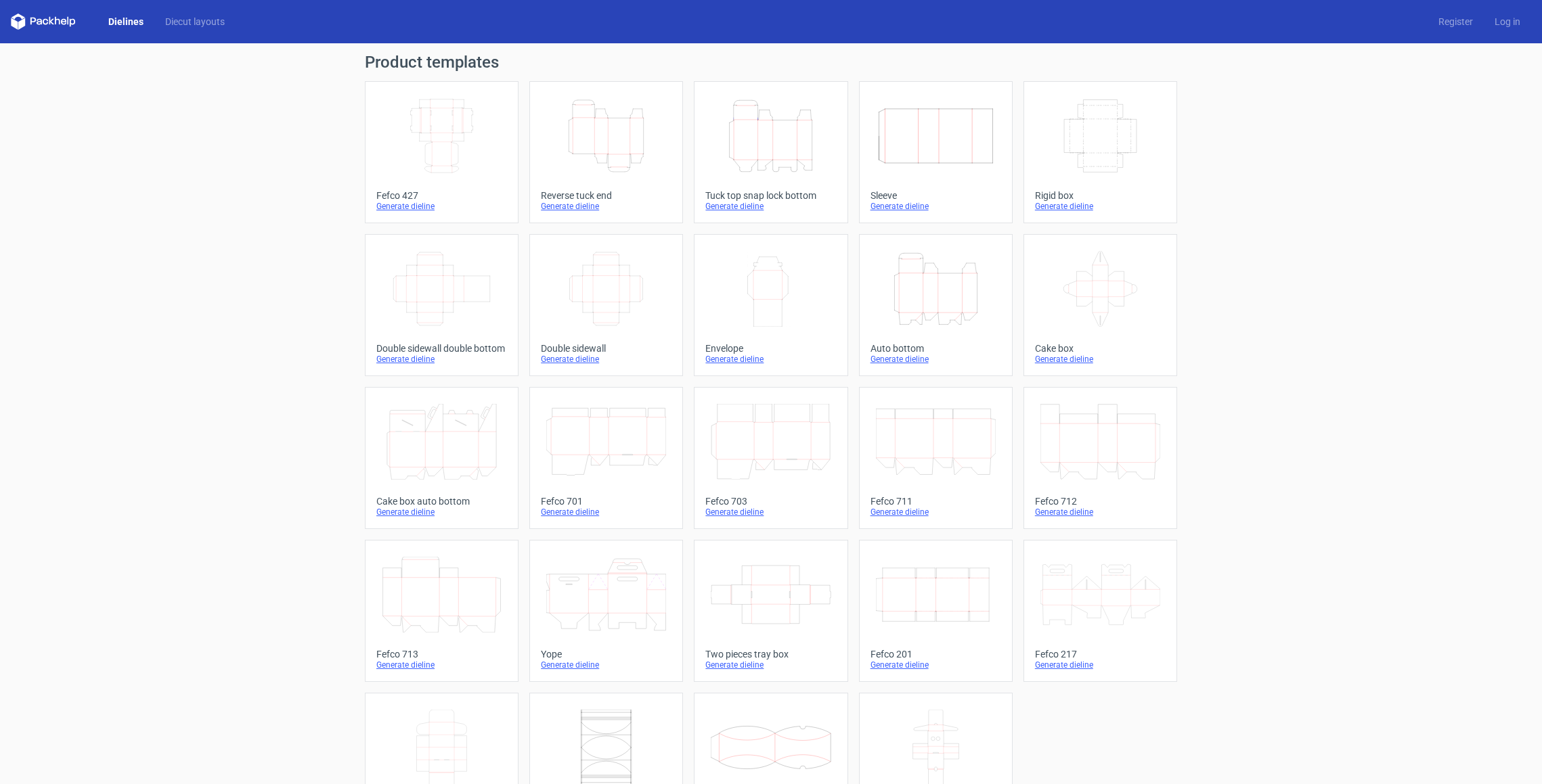
click at [805, 149] on icon "Height Depth Width" at bounding box center [770, 136] width 120 height 76
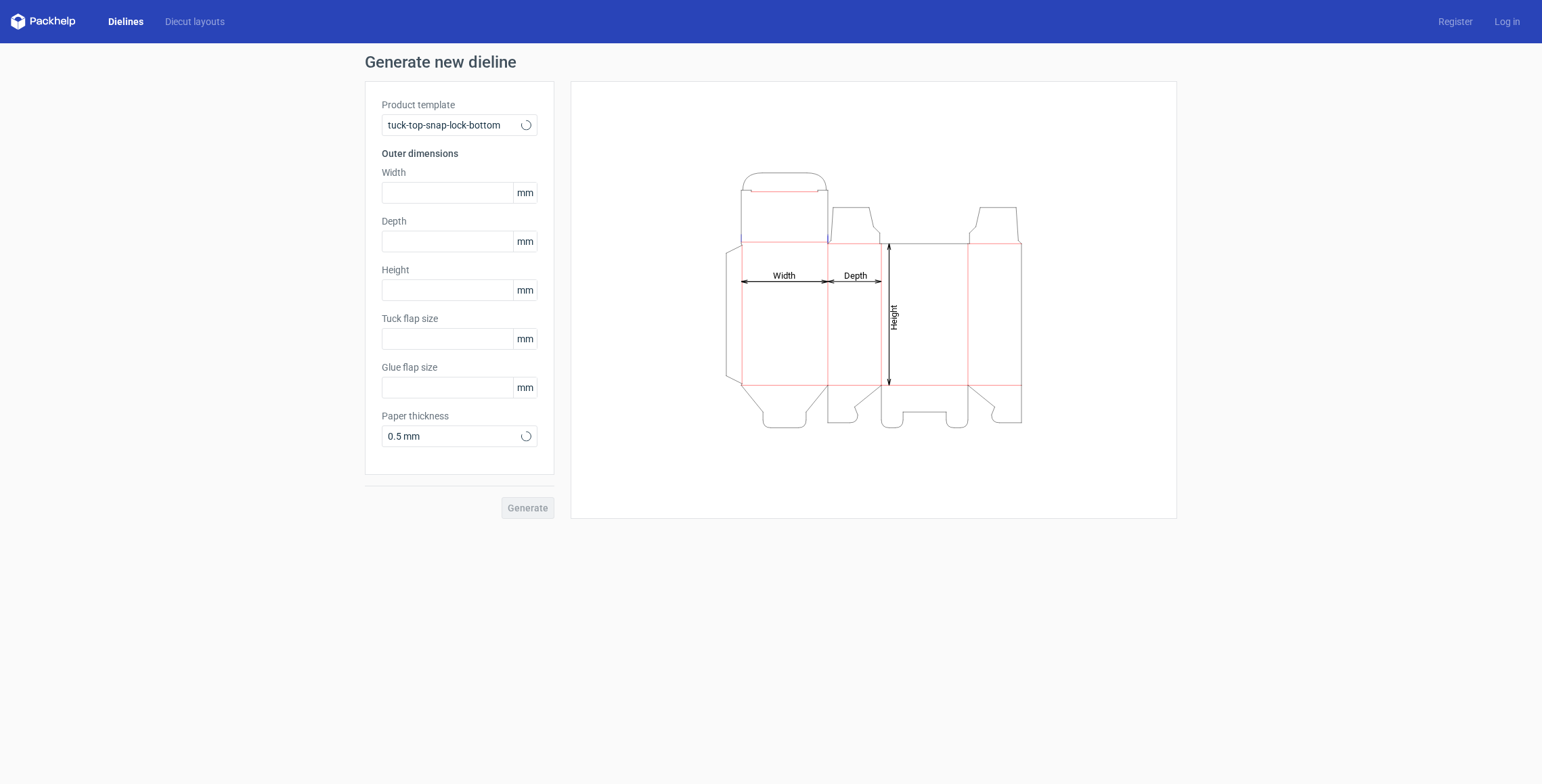
type input "15"
type input "10"
click at [442, 292] on input "text" at bounding box center [460, 290] width 156 height 22
type input "265"
click at [474, 239] on input "text" at bounding box center [460, 242] width 156 height 22
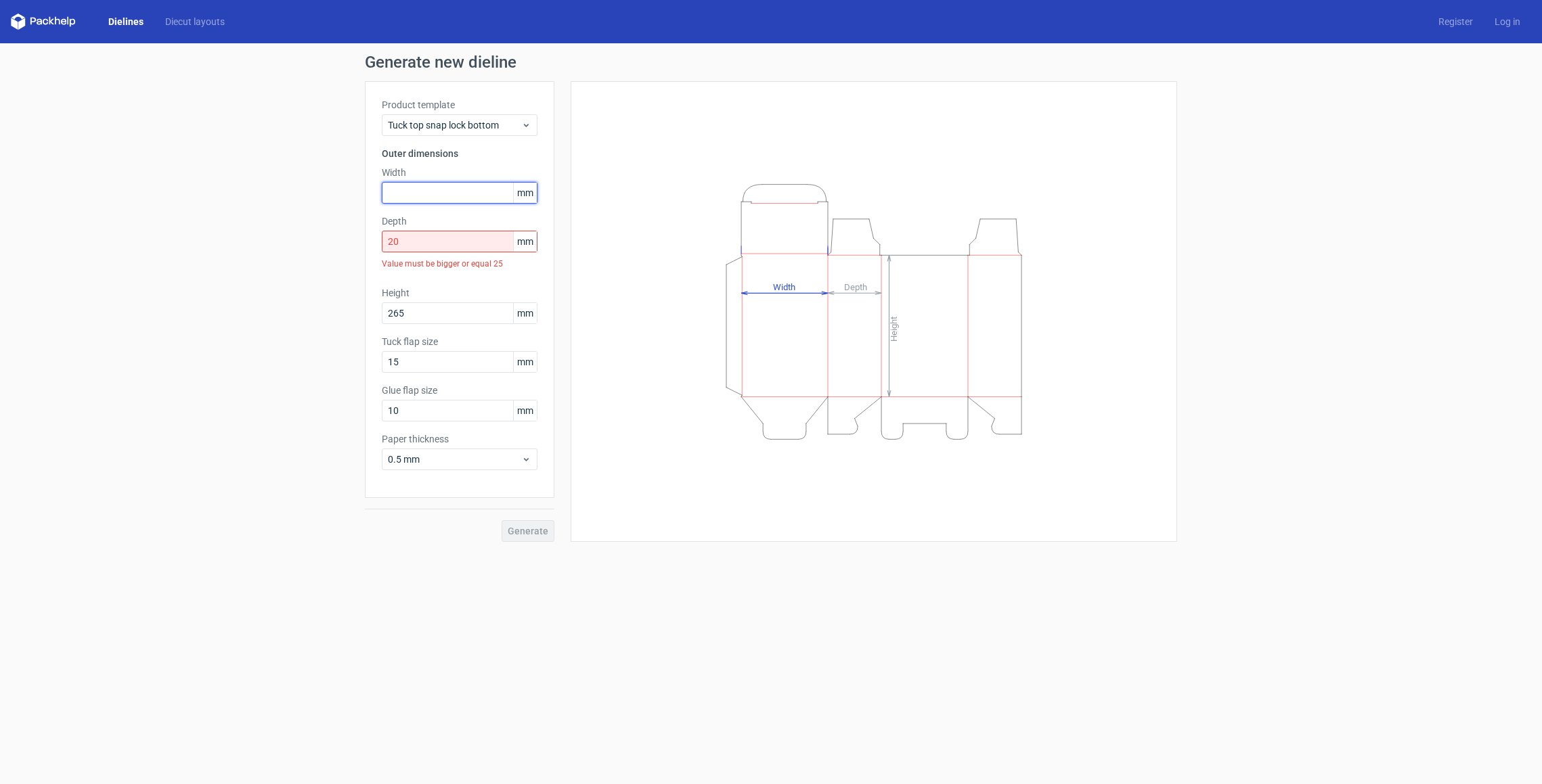
click at [492, 194] on input "text" at bounding box center [460, 193] width 156 height 22
click at [435, 243] on input "20" at bounding box center [460, 242] width 156 height 22
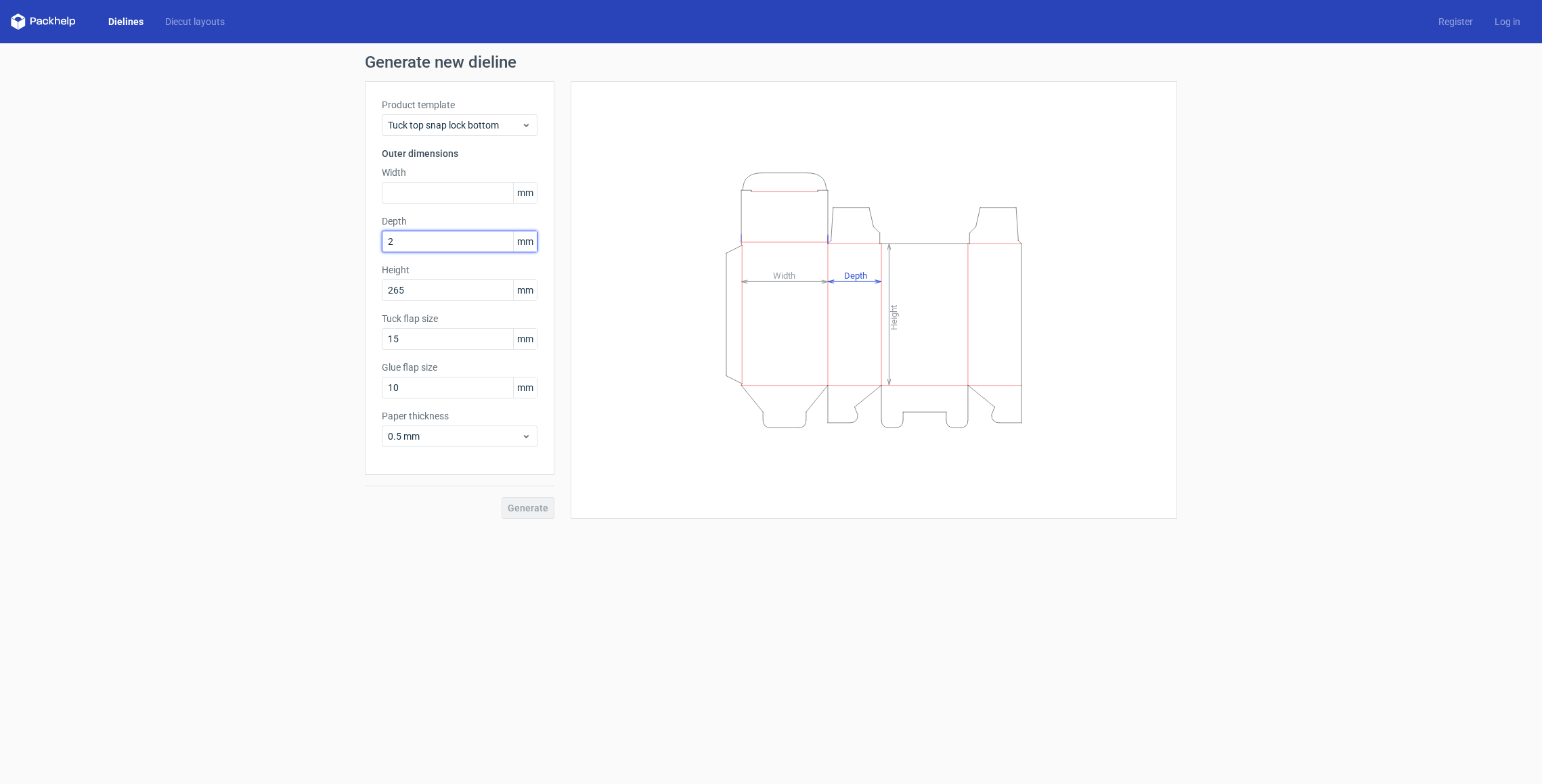
type input "25"
click at [441, 195] on input "text" at bounding box center [460, 193] width 156 height 22
type input "105"
click at [490, 435] on span "0.5 mm" at bounding box center [454, 436] width 133 height 13
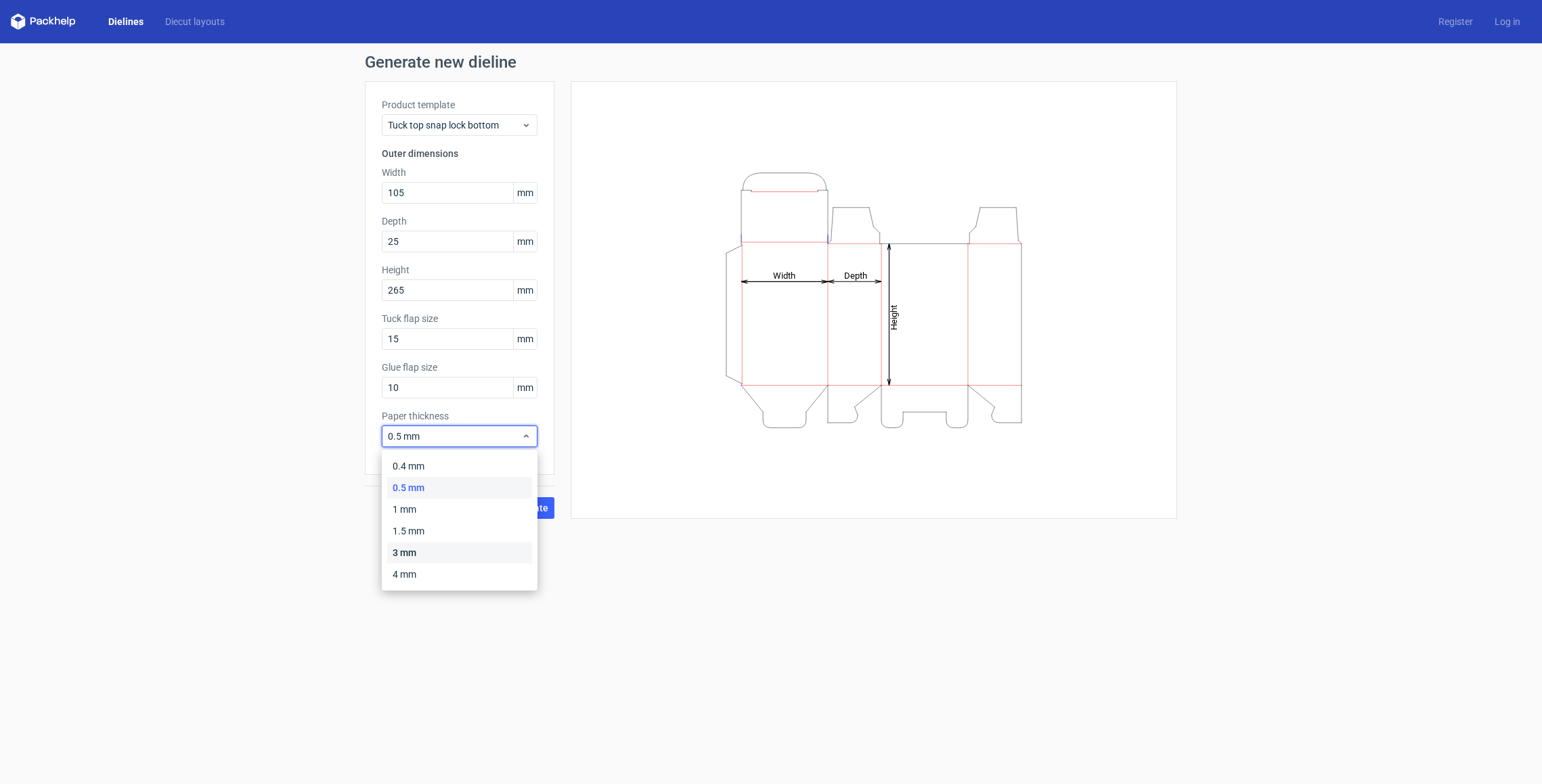
click at [423, 549] on div "3 mm" at bounding box center [460, 553] width 145 height 22
click at [539, 511] on span "Generate" at bounding box center [528, 508] width 41 height 9
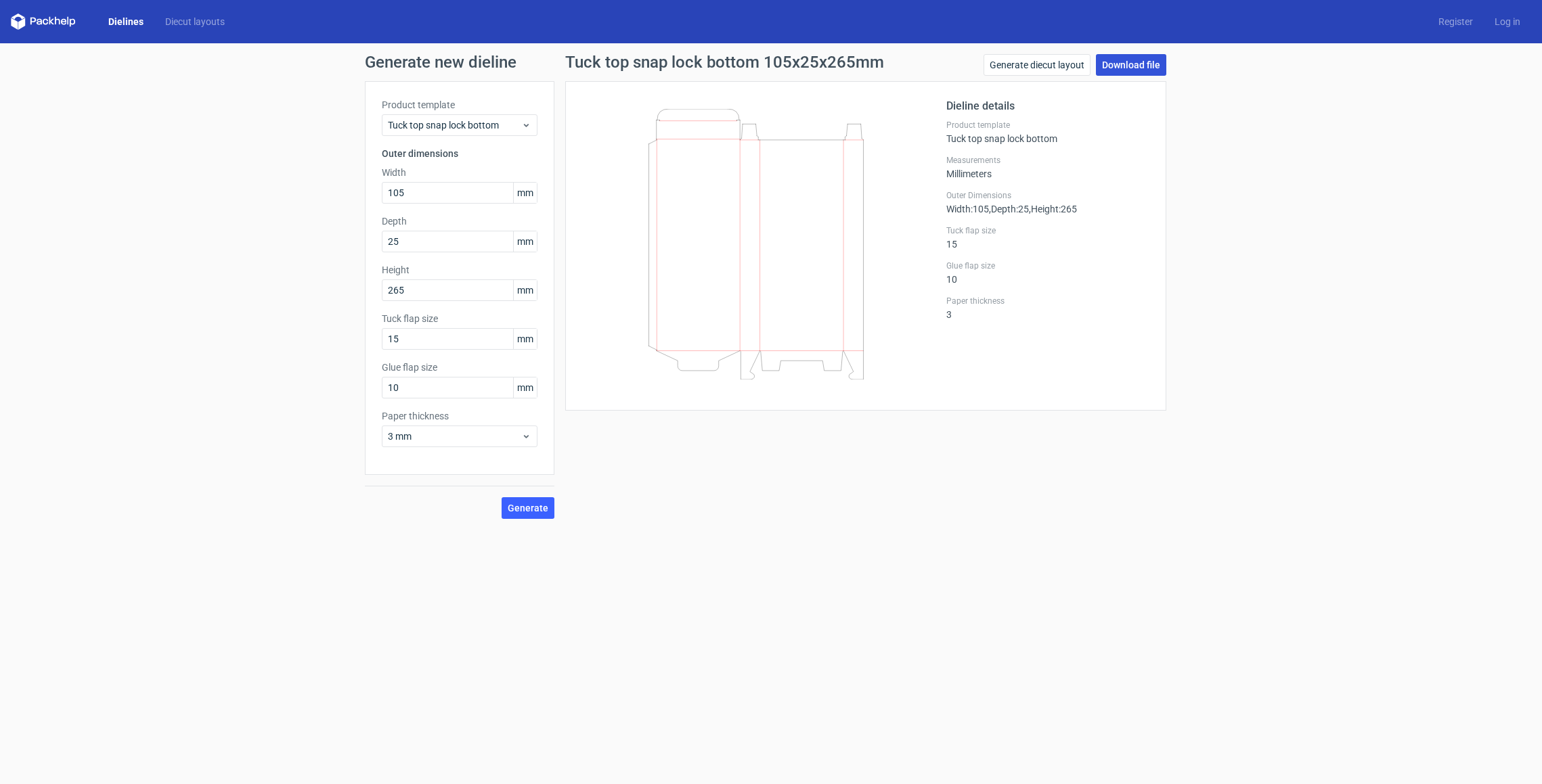
click at [1152, 67] on link "Download file" at bounding box center [1130, 65] width 70 height 22
